Goal: Task Accomplishment & Management: Use online tool/utility

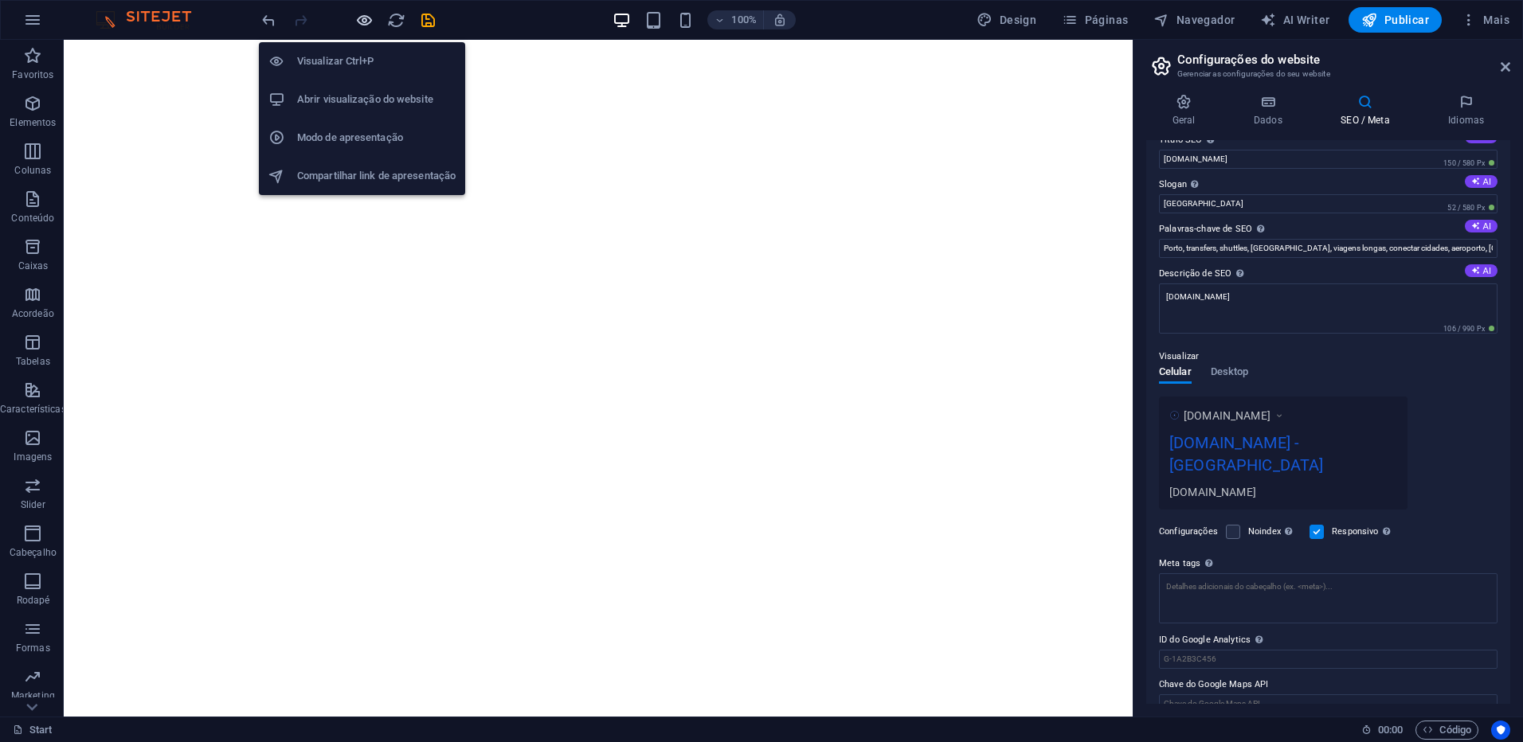
click at [361, 20] on icon "button" at bounding box center [364, 20] width 18 height 18
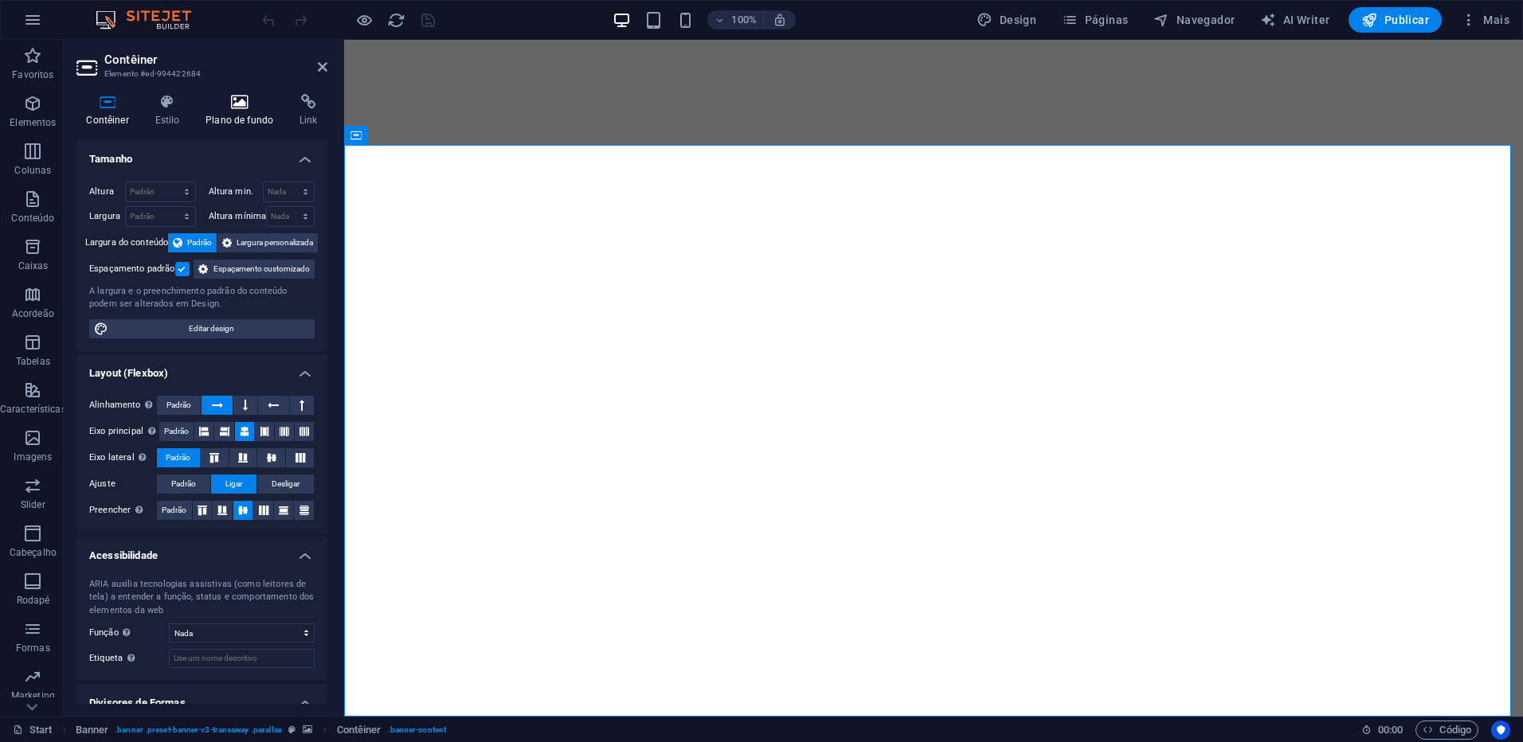
click at [247, 109] on icon at bounding box center [240, 102] width 88 height 16
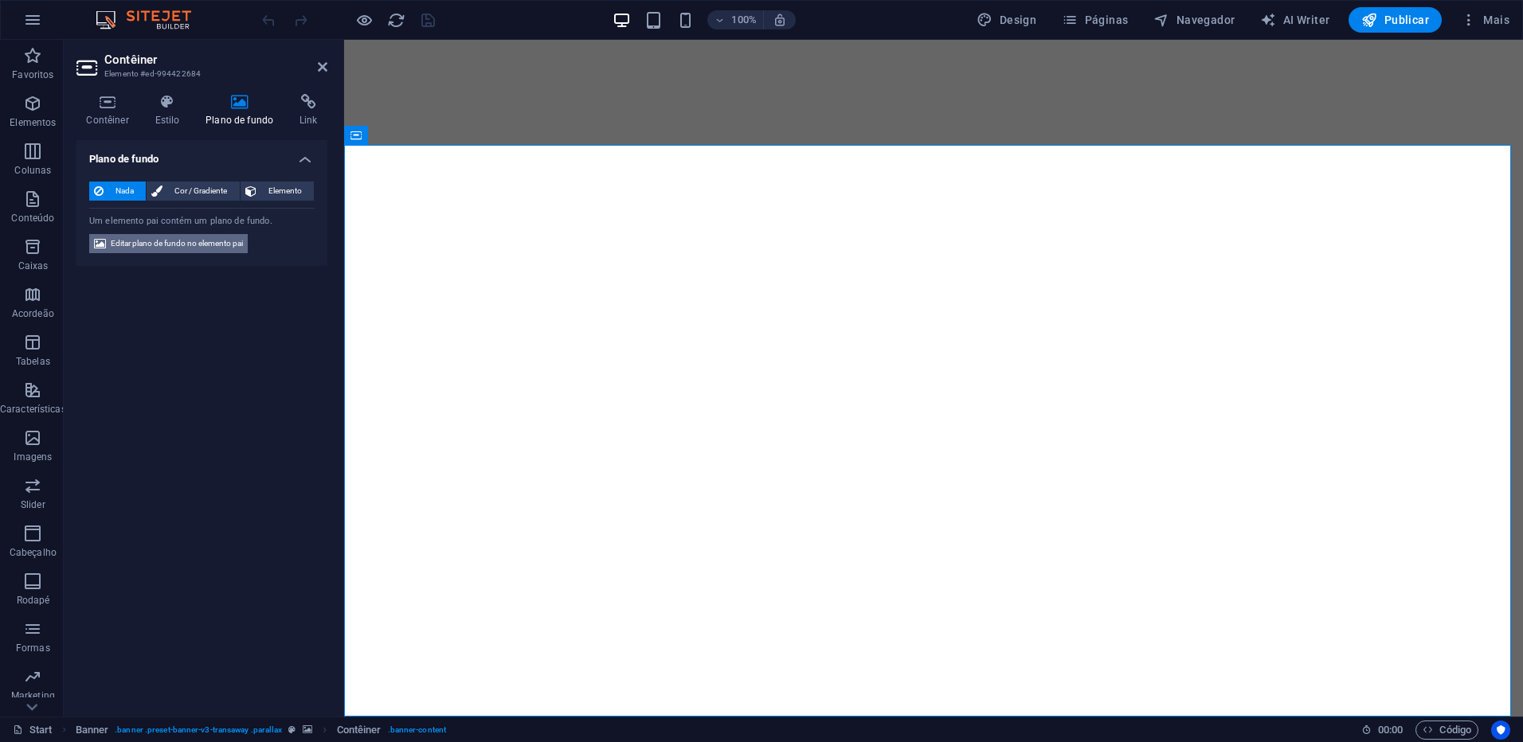
click at [213, 246] on span "Editar plano de fundo no elemento pai" at bounding box center [177, 243] width 132 height 19
select select "ms"
select select "s"
select select "ondemand"
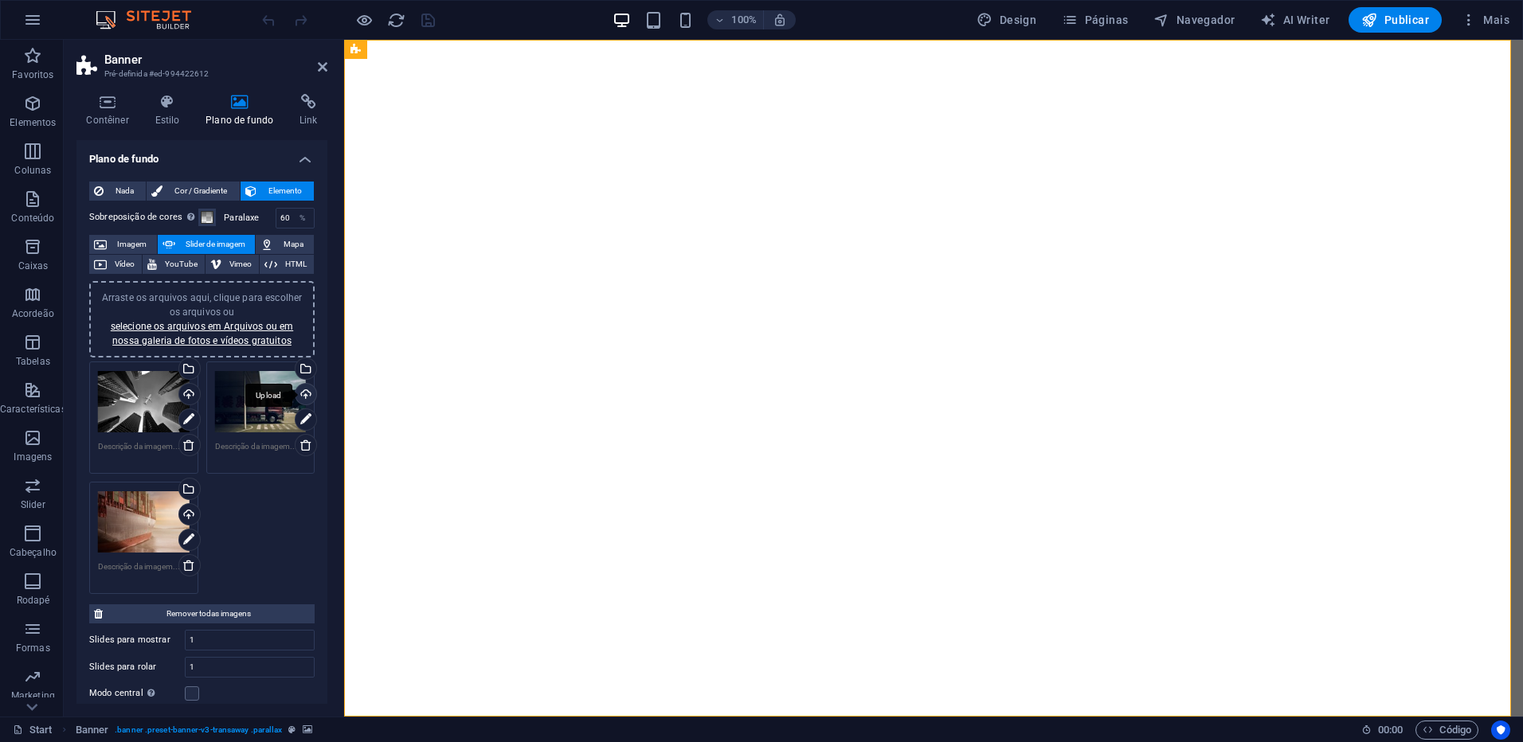
click at [303, 397] on div "Upload" at bounding box center [304, 396] width 24 height 24
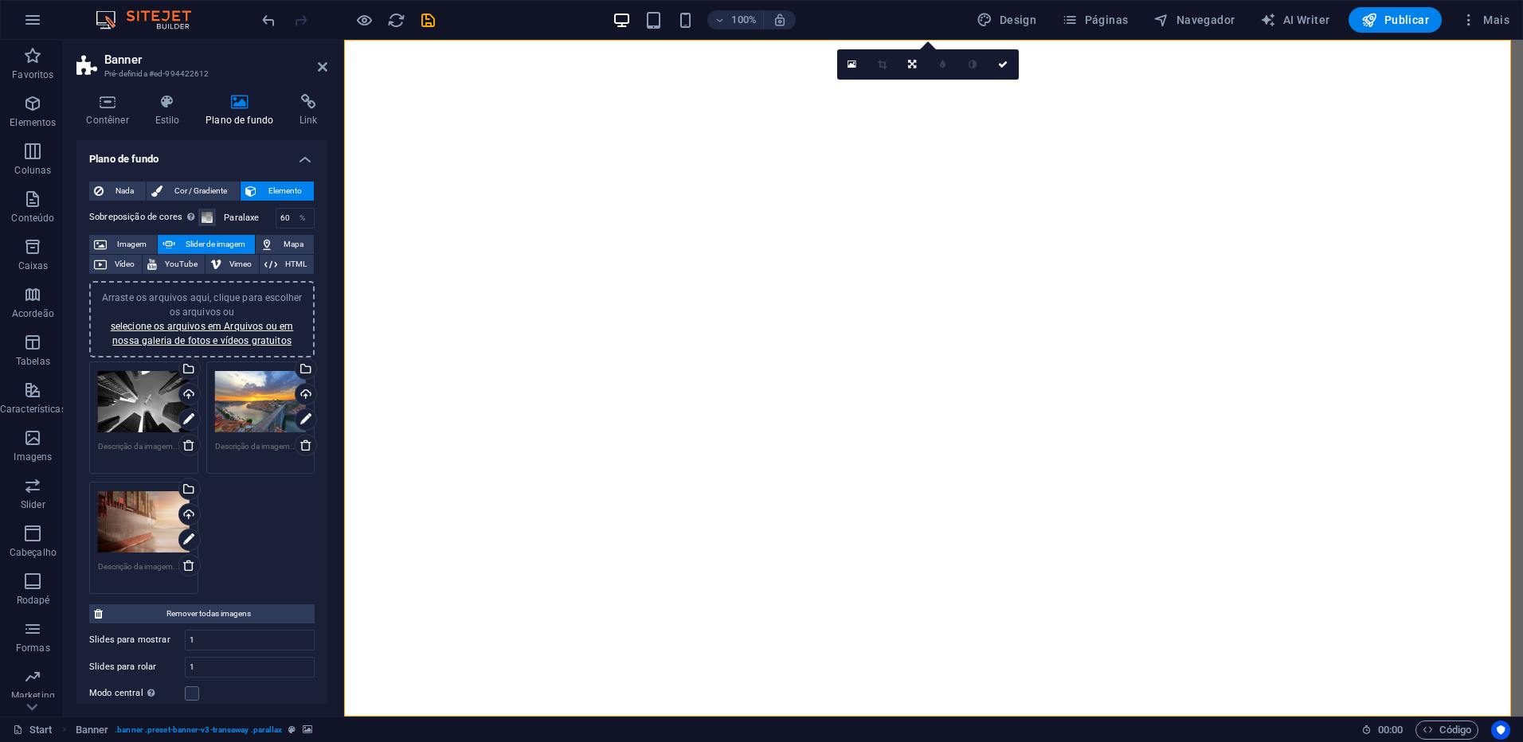
click at [423, 23] on icon "save" at bounding box center [428, 20] width 18 height 18
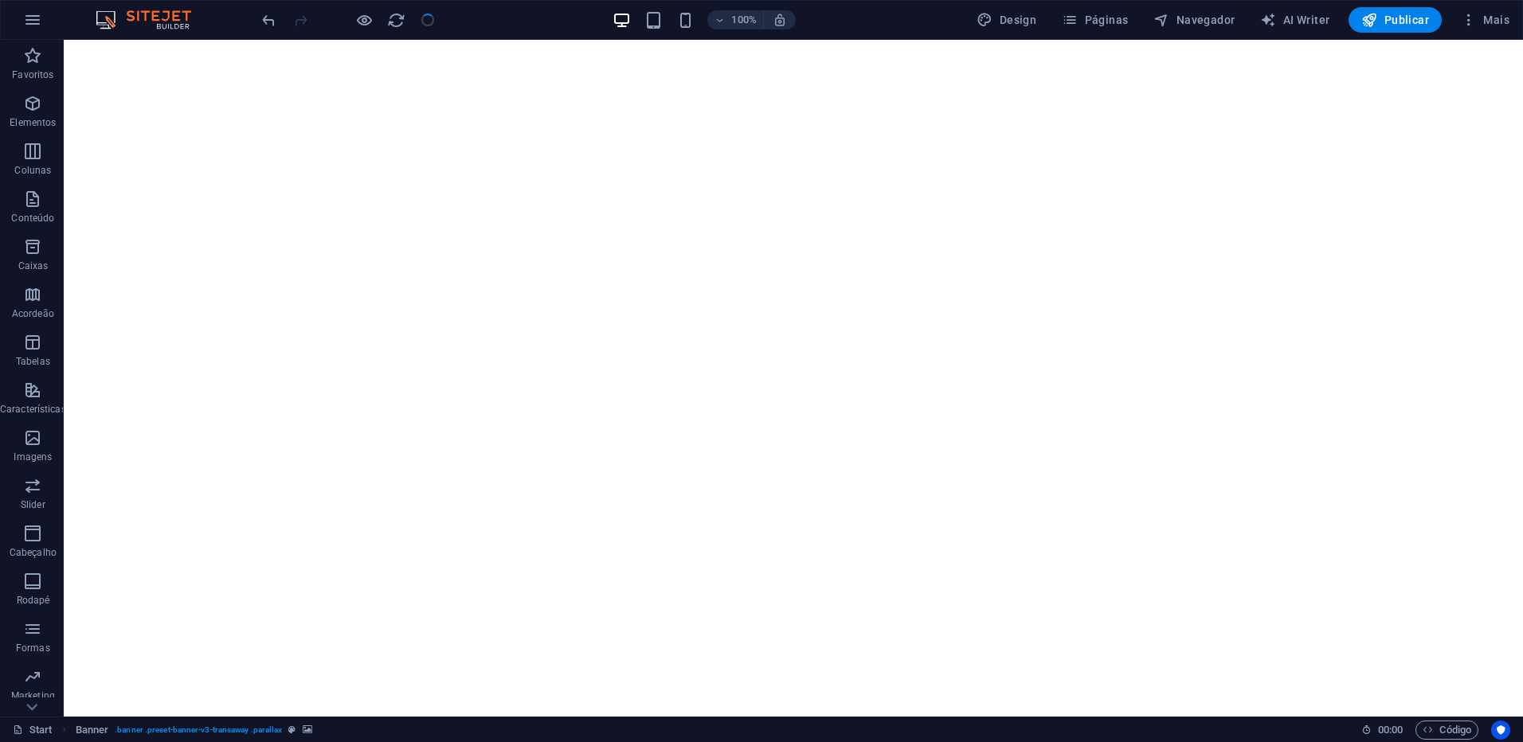
checkbox input "false"
click at [425, 20] on div at bounding box center [348, 19] width 178 height 25
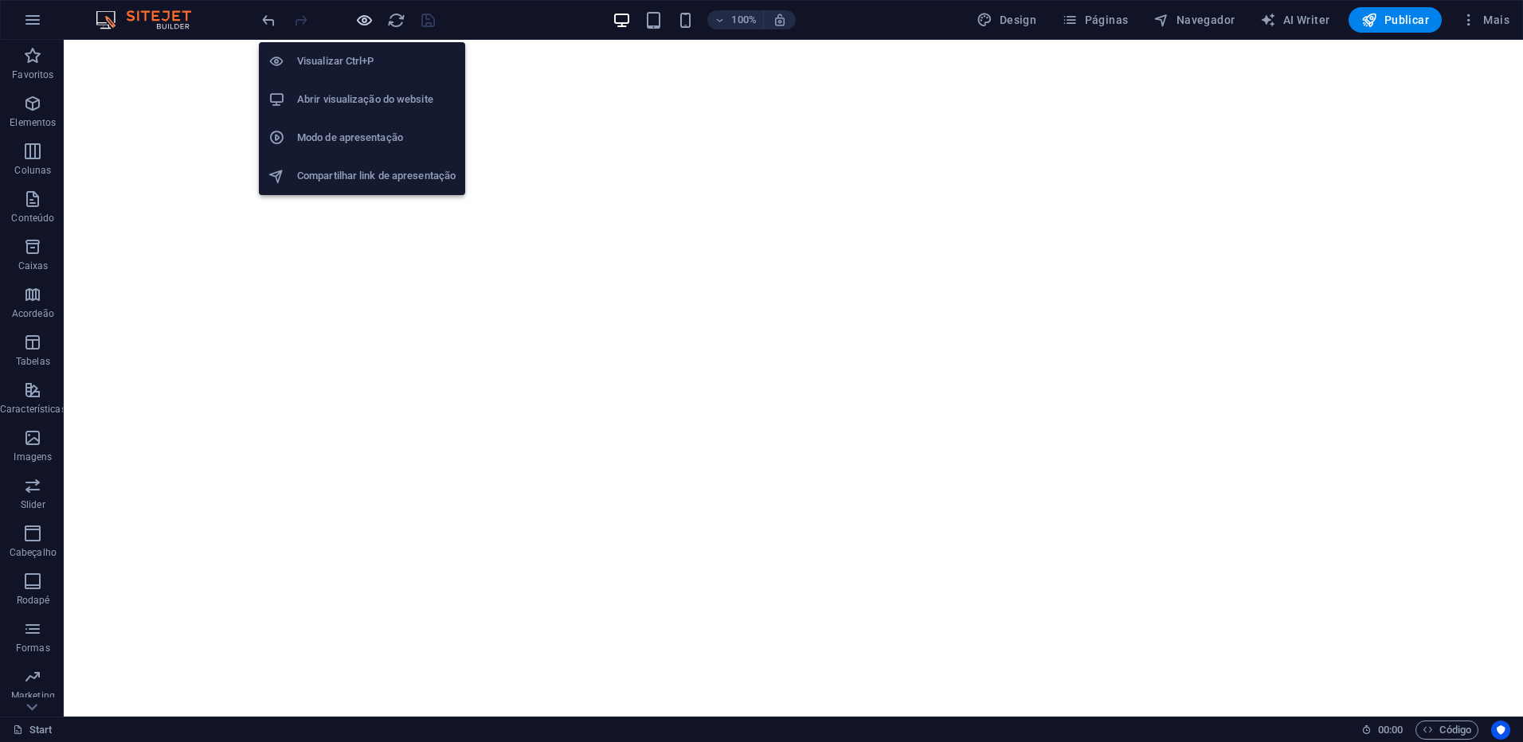
click at [369, 18] on icon "button" at bounding box center [364, 20] width 18 height 18
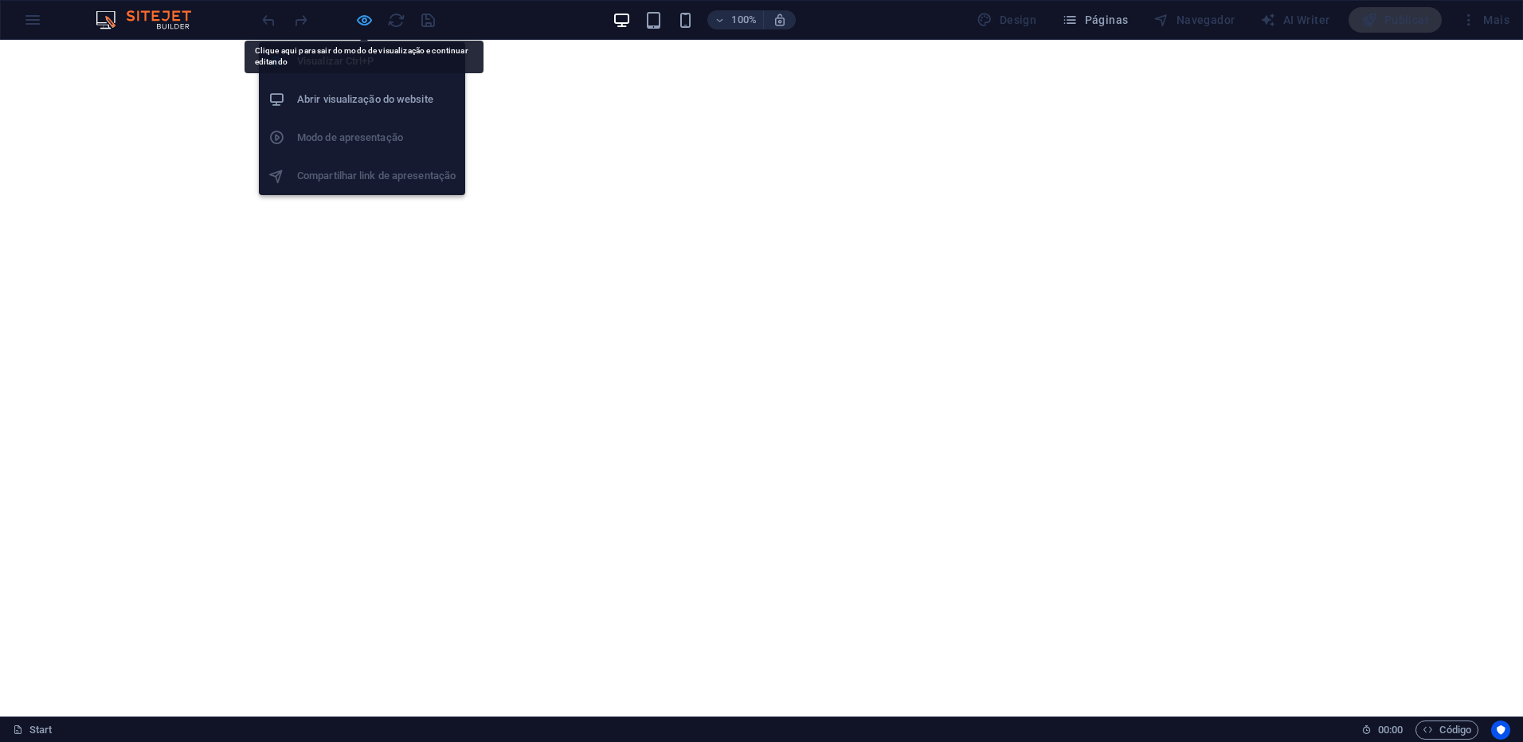
click at [362, 23] on icon "button" at bounding box center [364, 20] width 18 height 18
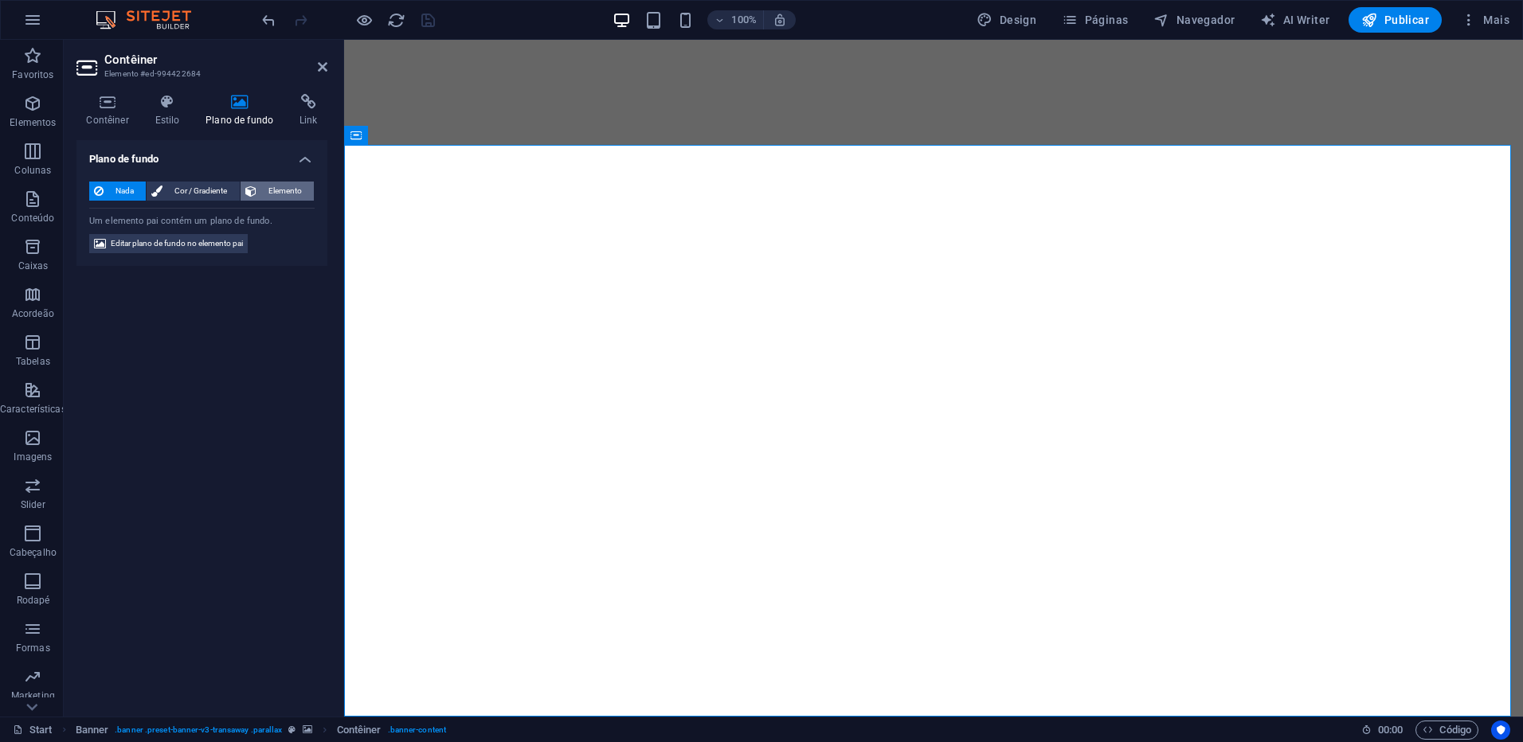
click at [285, 191] on span "Elemento" at bounding box center [285, 191] width 48 height 19
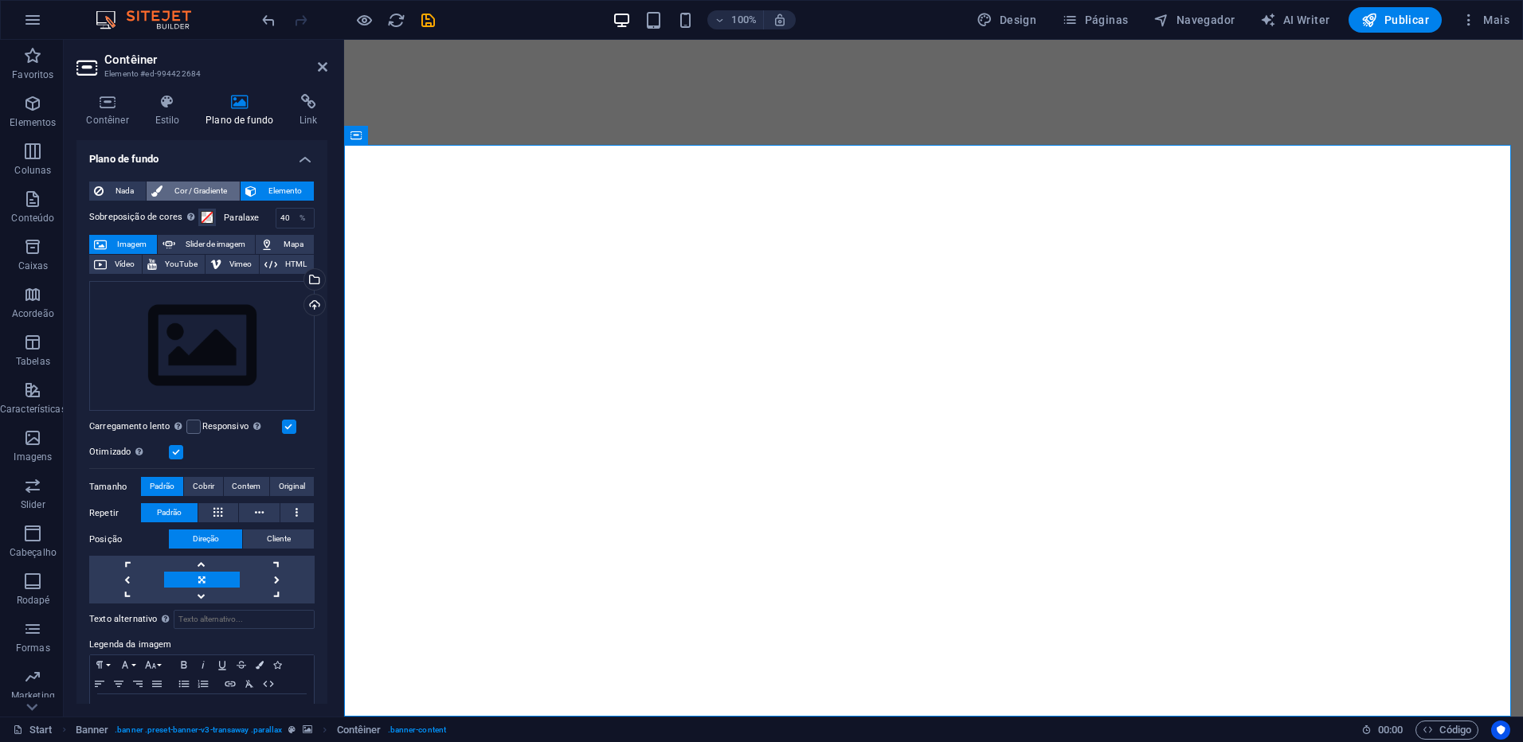
click at [209, 190] on span "Cor / Gradiente" at bounding box center [200, 191] width 67 height 19
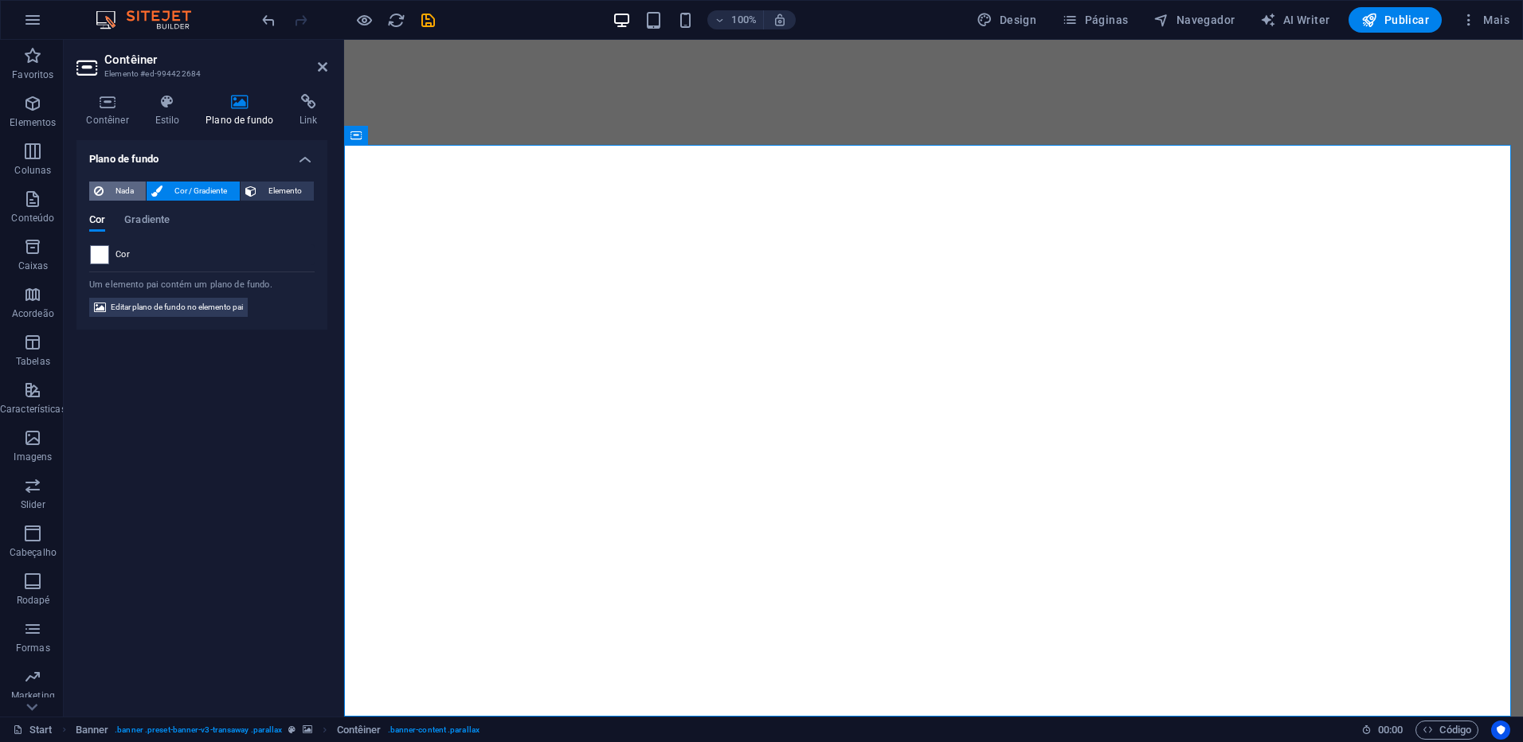
click at [119, 190] on span "Nada" at bounding box center [124, 191] width 33 height 19
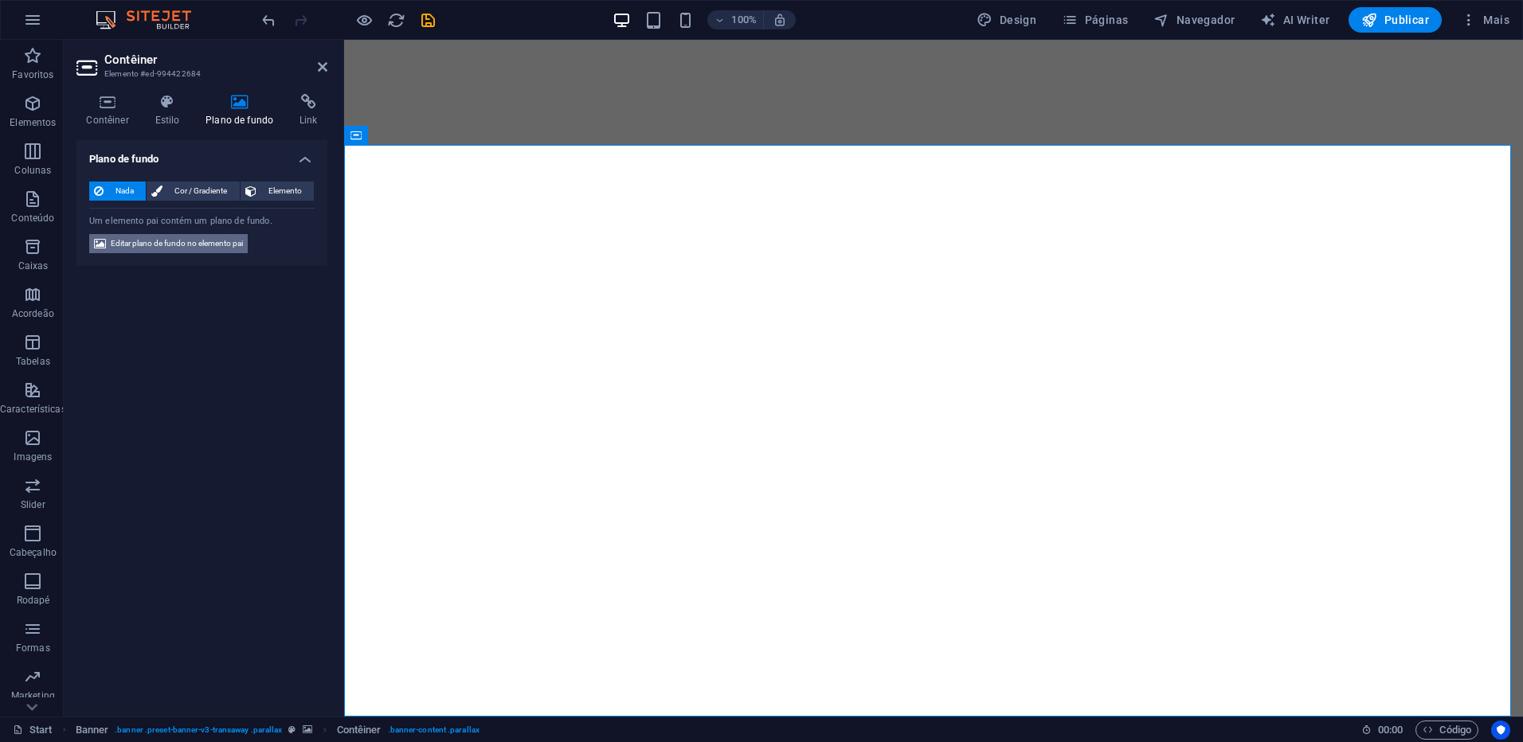
click at [158, 238] on span "Editar plano de fundo no elemento pai" at bounding box center [177, 243] width 132 height 19
select select "ms"
select select "s"
select select "ondemand"
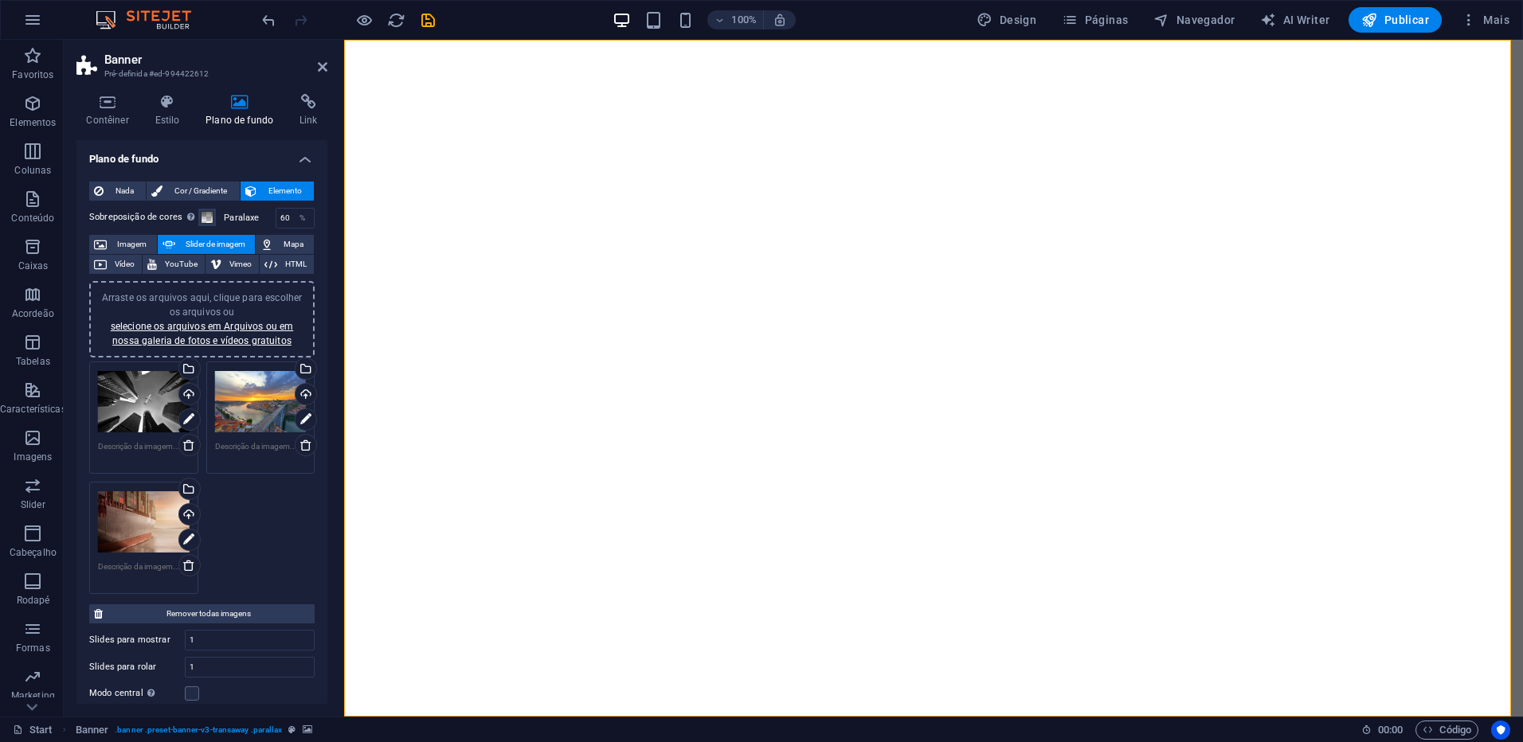
click at [143, 400] on div "Arraste os arquivos aqui, clique para escolher os arquivos ou selecione os arqu…" at bounding box center [144, 402] width 92 height 64
